Goal: Information Seeking & Learning: Learn about a topic

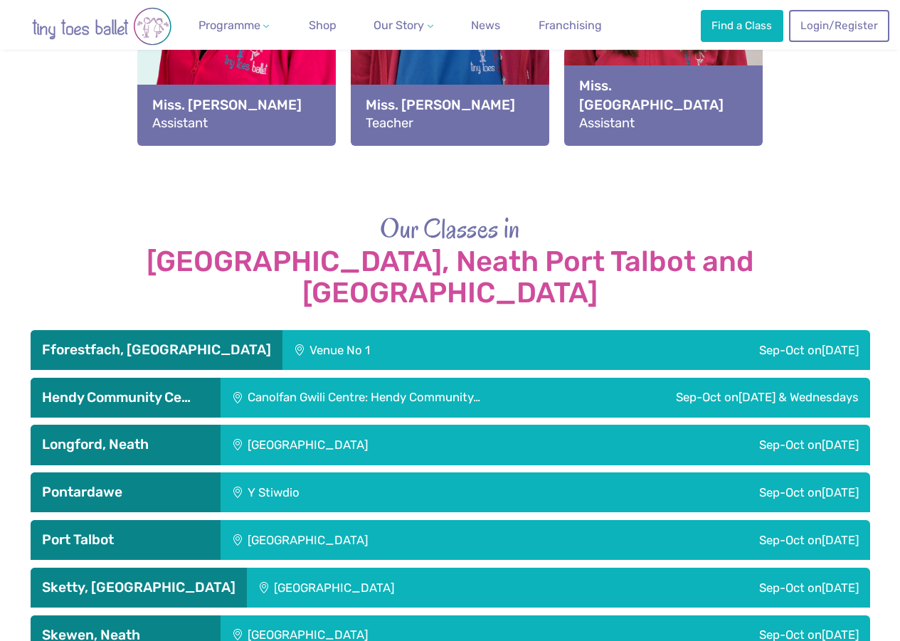
scroll to position [2206, 0]
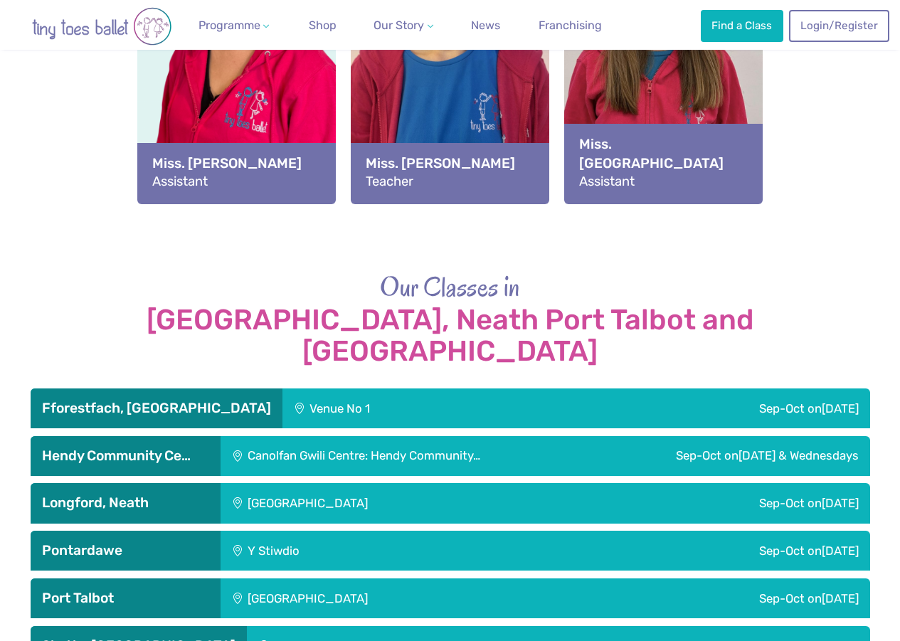
click at [97, 28] on img "Go to home page" at bounding box center [101, 26] width 171 height 38
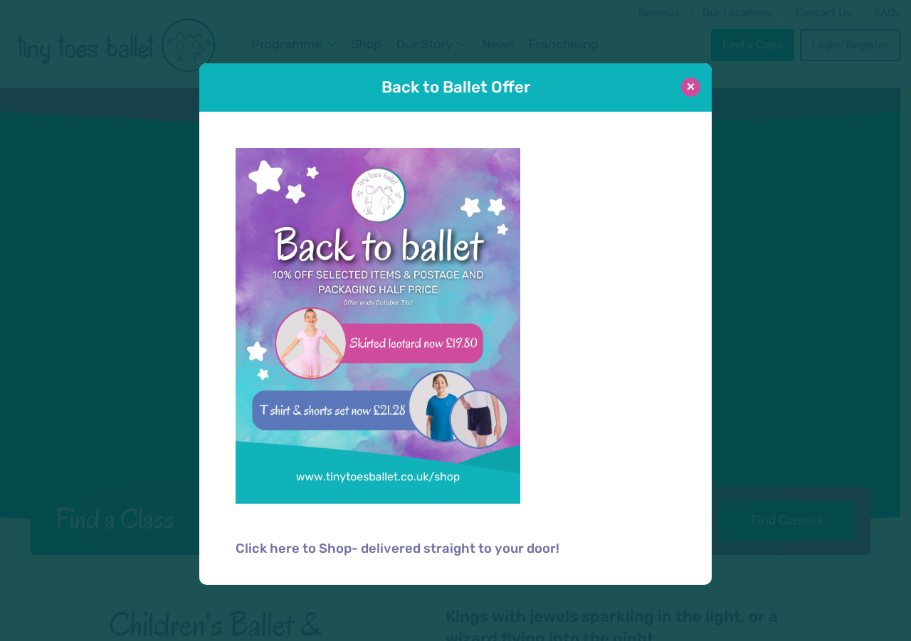
click at [687, 87] on button at bounding box center [690, 87] width 19 height 19
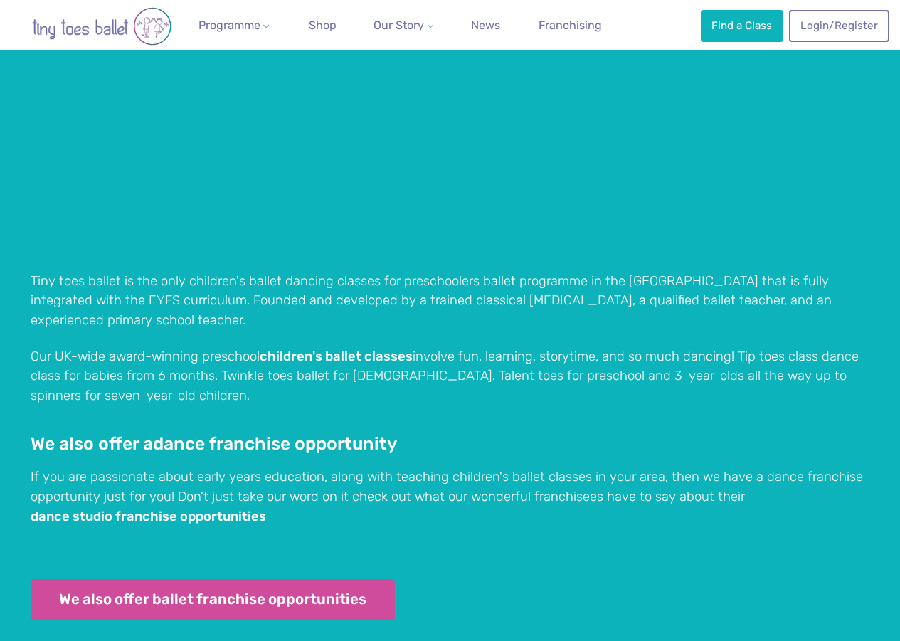
scroll to position [1281, 0]
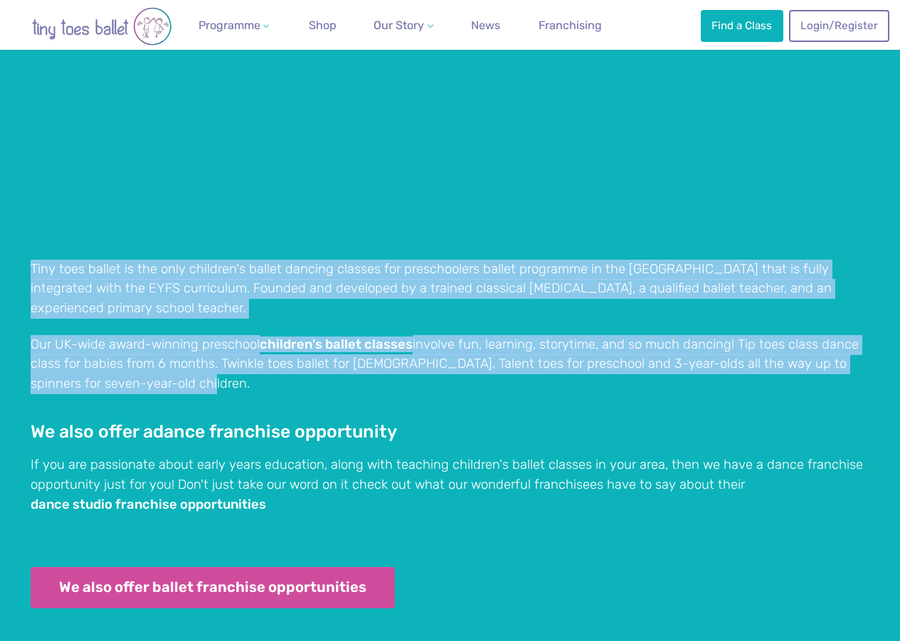
drag, startPoint x: 32, startPoint y: 263, endPoint x: 194, endPoint y: 355, distance: 186.5
click at [194, 355] on div "Why Choose Tiny Toes Children's Ballet Classes? Tiny toes ballet is the only ch…" at bounding box center [451, 291] width 840 height 705
copy div "Tiny toes ballet is the only children's ballet dancing classes for preschoolers…"
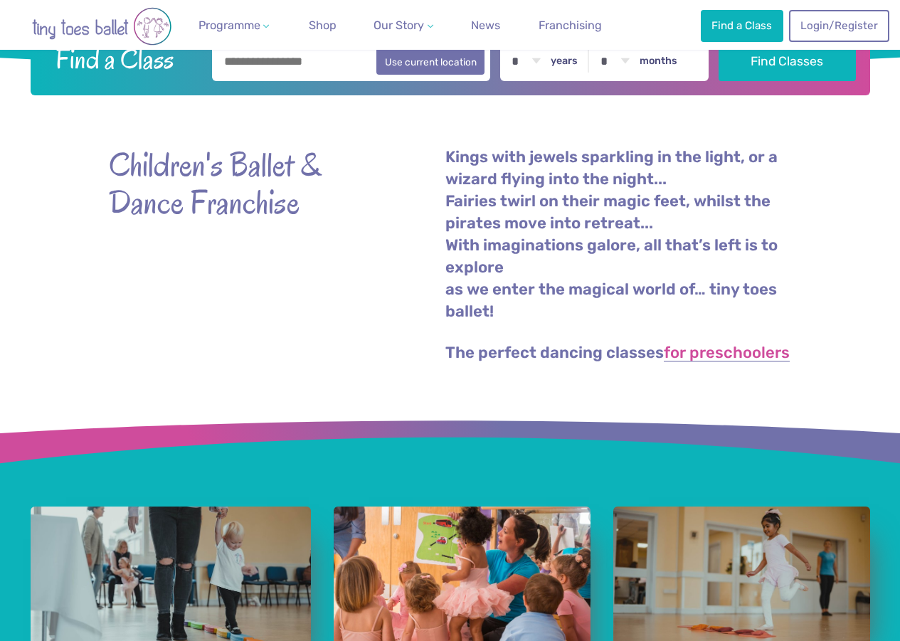
scroll to position [427, 0]
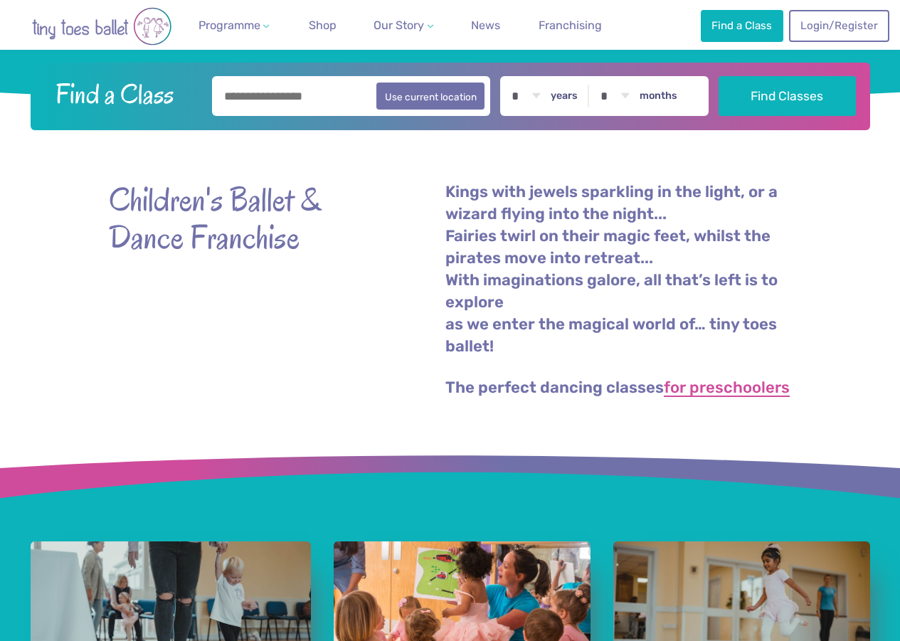
click at [702, 384] on link "for preschoolers" at bounding box center [727, 388] width 126 height 17
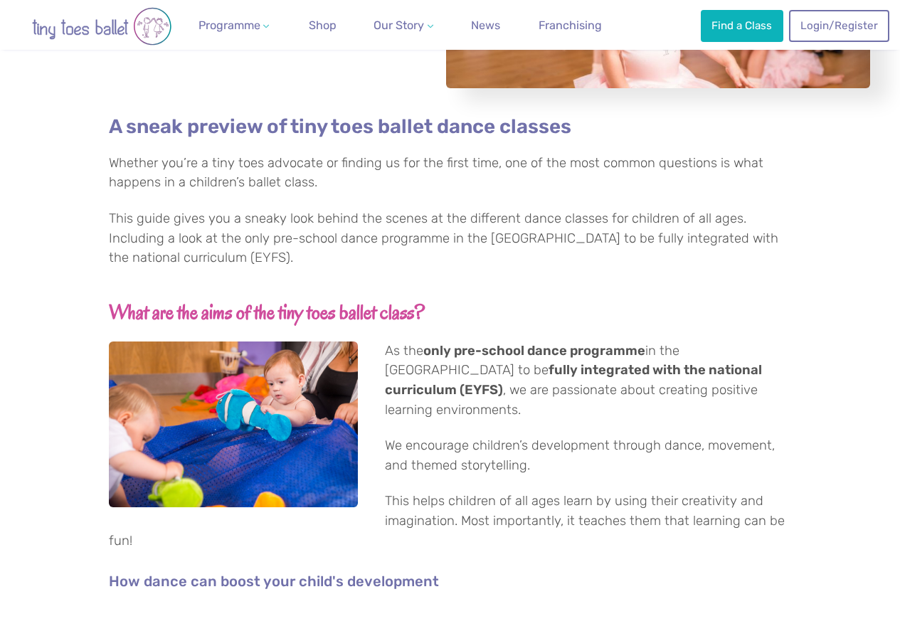
scroll to position [356, 0]
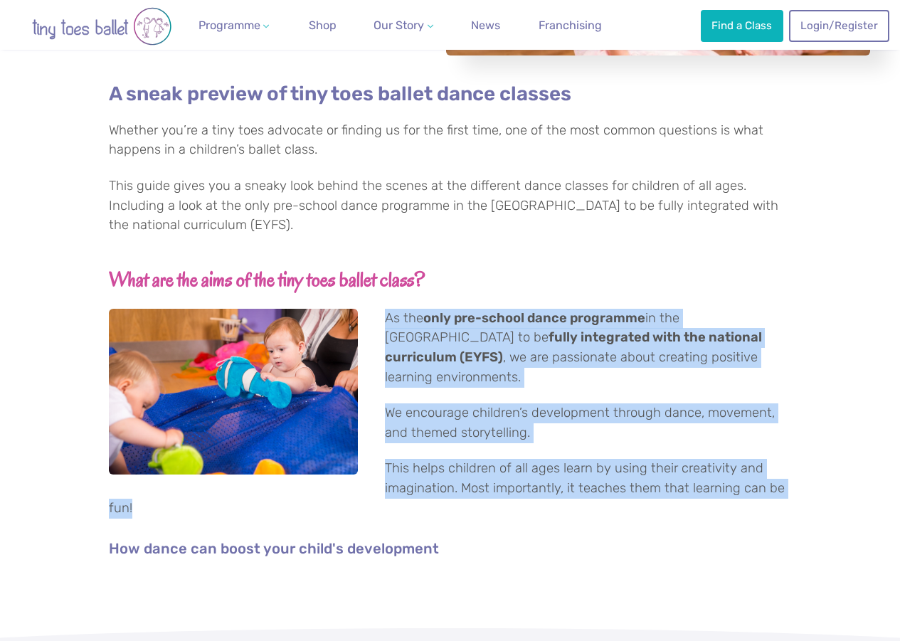
drag, startPoint x: 388, startPoint y: 337, endPoint x: 472, endPoint y: 509, distance: 191.0
click at [472, 509] on div "A sneak preview of tiny toes ballet dance classes Whether you’re a tiny toes ad…" at bounding box center [450, 335] width 683 height 507
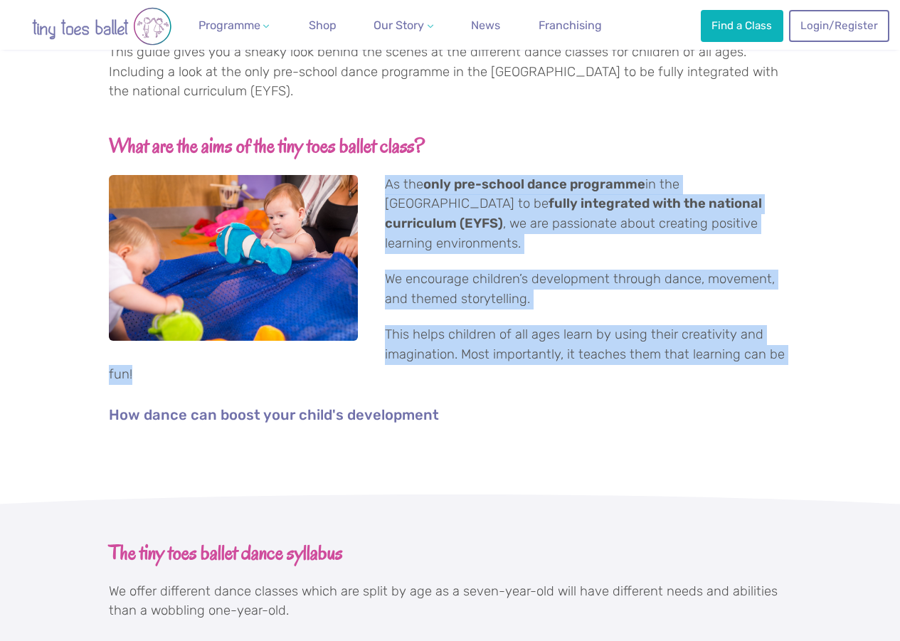
scroll to position [498, 0]
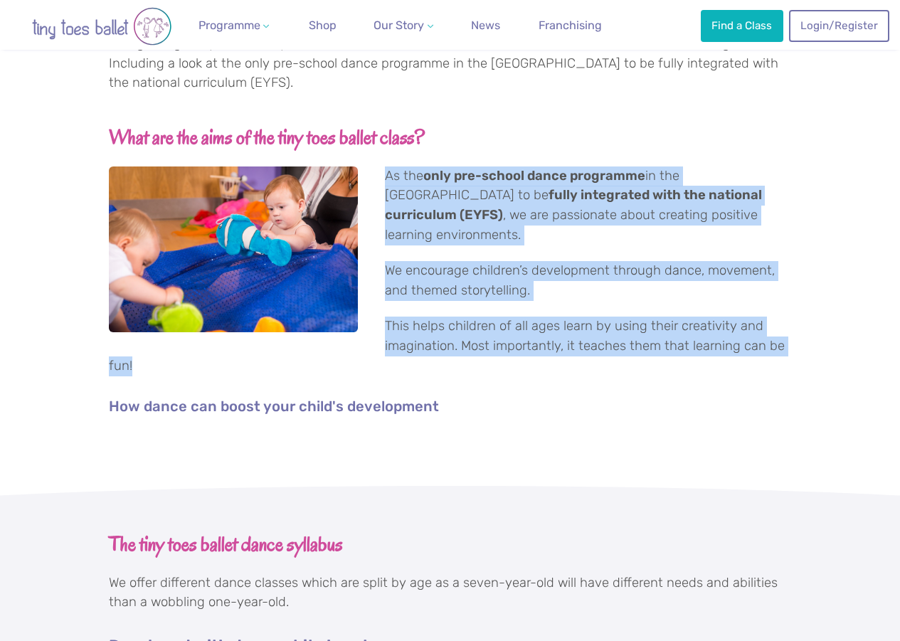
copy div "As the only pre-school dance programme in the UK to be fully integrated with th…"
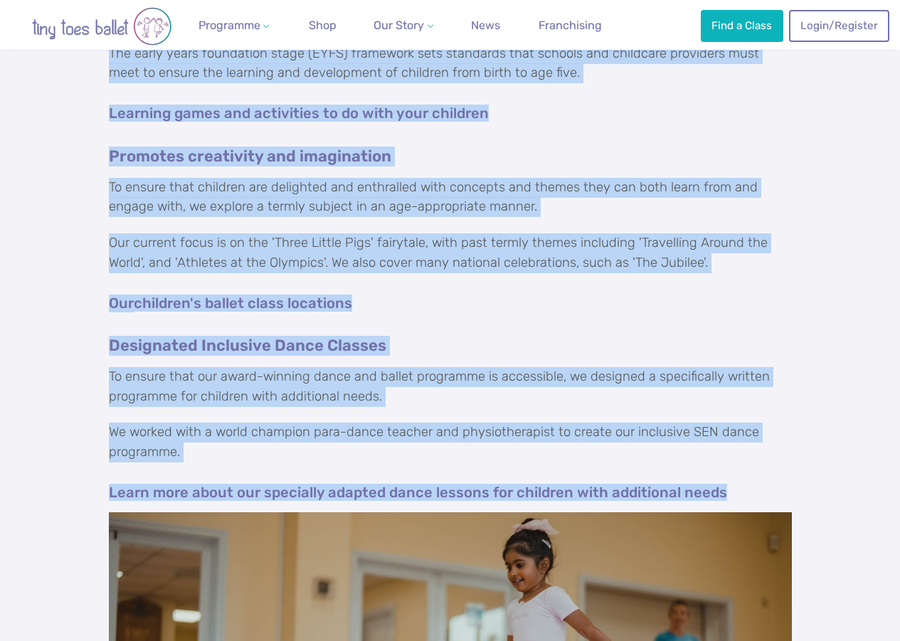
scroll to position [1384, 0]
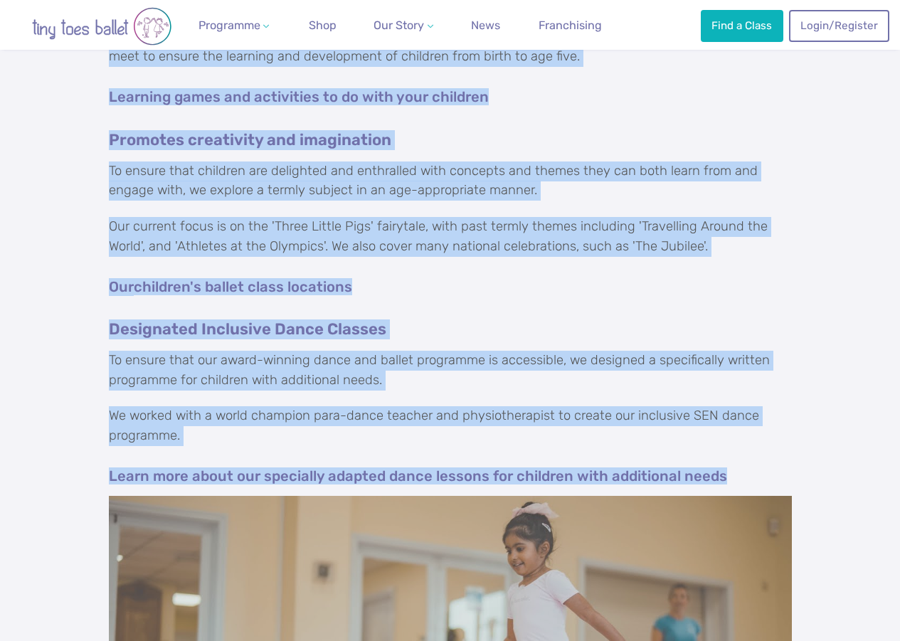
drag, startPoint x: 109, startPoint y: 85, endPoint x: 185, endPoint y: 437, distance: 360.5
click at [185, 437] on div "The tiny toes ballet dance syllabus We offer different dance classes which are …" at bounding box center [450, 263] width 683 height 1235
copy div "We offer different dance classes which are split by age as a seven-year-old wil…"
